Goal: Navigation & Orientation: Find specific page/section

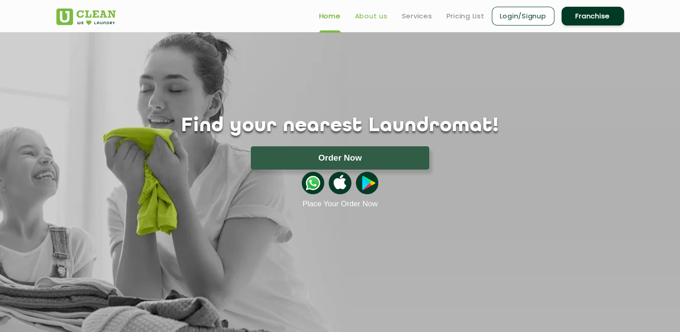
click at [374, 12] on link "About us" at bounding box center [371, 16] width 33 height 11
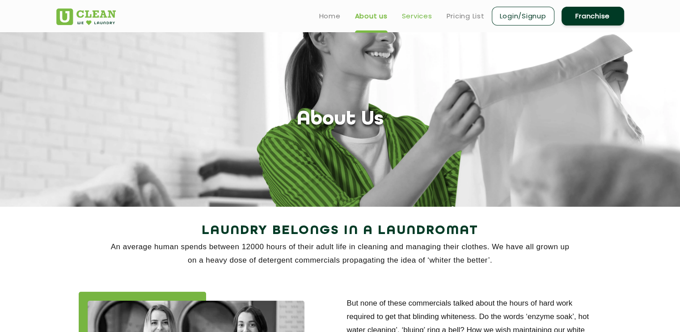
click at [429, 20] on link "Services" at bounding box center [417, 16] width 30 height 11
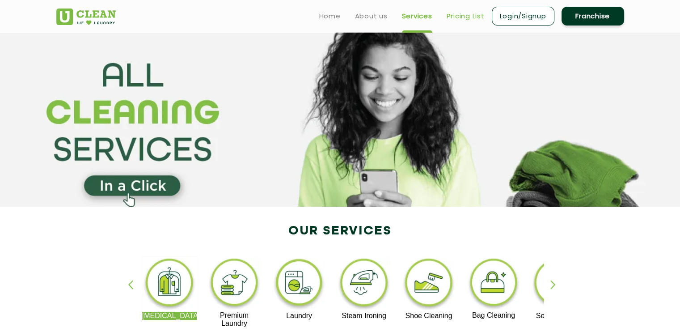
click at [476, 17] on link "Pricing List" at bounding box center [466, 16] width 38 height 11
